Goal: Complete application form

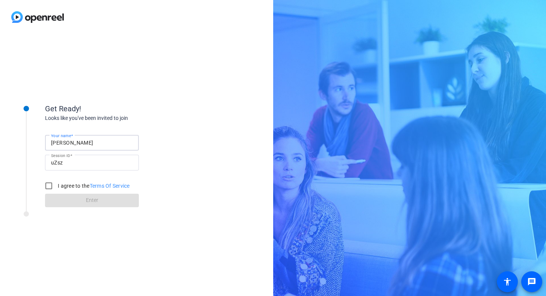
click at [81, 140] on input "[PERSON_NAME]" at bounding box center [92, 142] width 82 height 9
type input "[PERSON_NAME]"
click at [167, 150] on div "Your name [PERSON_NAME] Session ID uZsz I agree to the Terms Of Service Enter" at bounding box center [120, 164] width 150 height 85
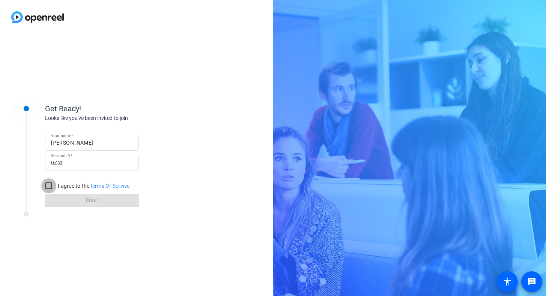
click at [49, 187] on input "I agree to the Terms Of Service" at bounding box center [48, 186] width 15 height 15
checkbox input "true"
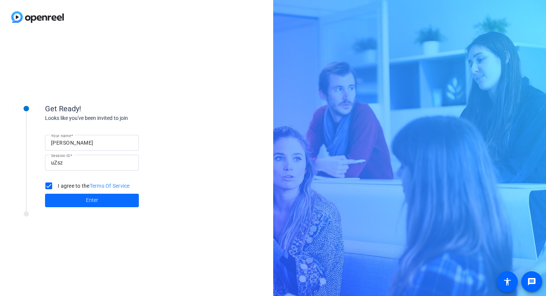
click at [80, 198] on span at bounding box center [92, 201] width 94 height 18
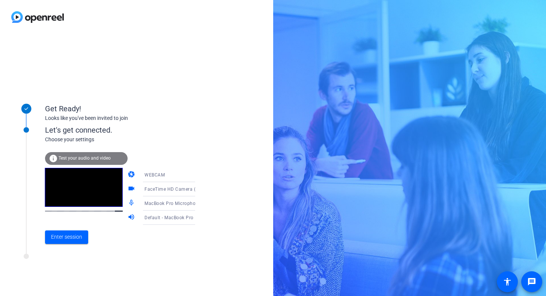
click at [201, 175] on icon at bounding box center [203, 175] width 4 height 2
click at [188, 175] on div at bounding box center [273, 148] width 546 height 296
click at [71, 238] on span "Enter session" at bounding box center [66, 237] width 31 height 8
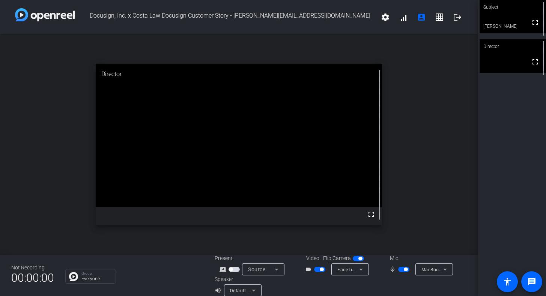
click at [245, 105] on video at bounding box center [239, 135] width 287 height 143
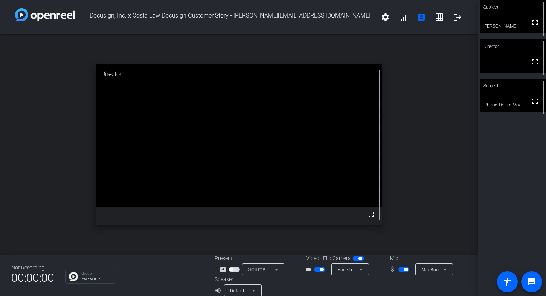
click at [512, 93] on div "Subject" at bounding box center [513, 86] width 66 height 14
